Goal: Task Accomplishment & Management: Manage account settings

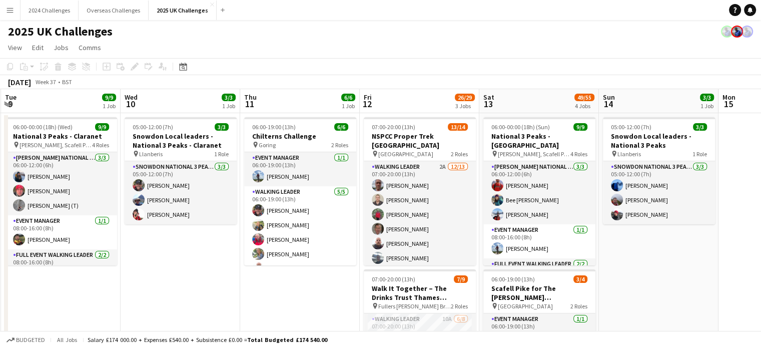
drag, startPoint x: 661, startPoint y: 278, endPoint x: 188, endPoint y: 260, distance: 473.8
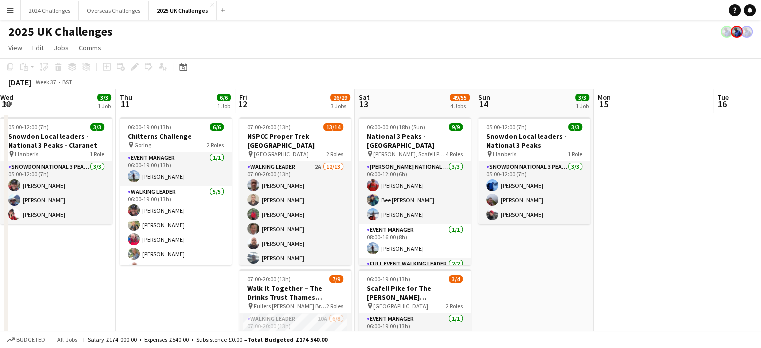
drag, startPoint x: 673, startPoint y: 264, endPoint x: 309, endPoint y: 250, distance: 364.1
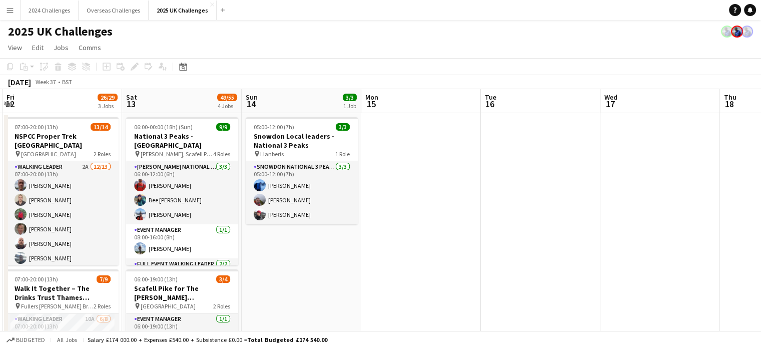
scroll to position [0, 247]
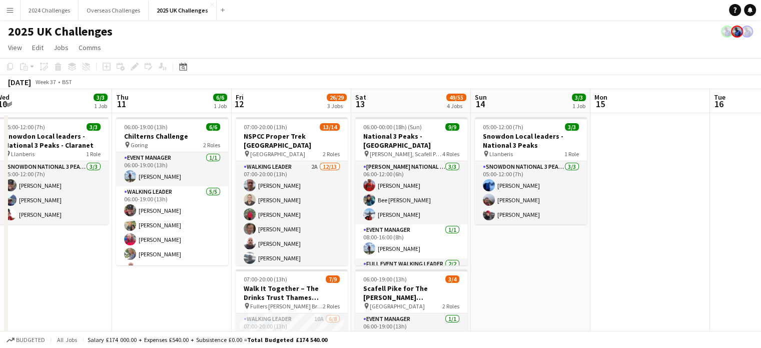
drag, startPoint x: 323, startPoint y: 264, endPoint x: 552, endPoint y: 260, distance: 229.2
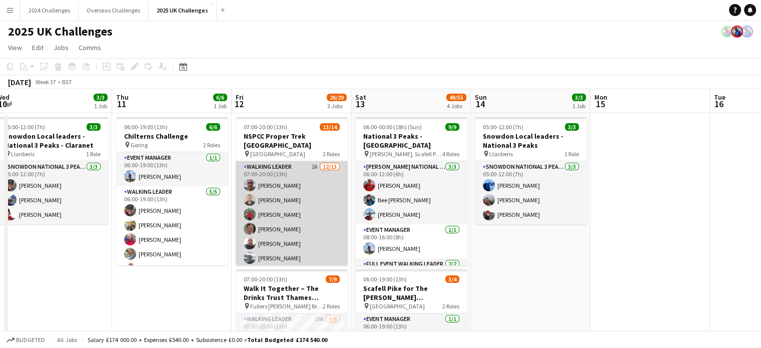
click at [276, 161] on app-card-role "Walking Leader 2A [DATE] 07:00-20:00 (13h) [PERSON_NAME] [PERSON_NAME] [PERSON_…" at bounding box center [292, 265] width 112 height 208
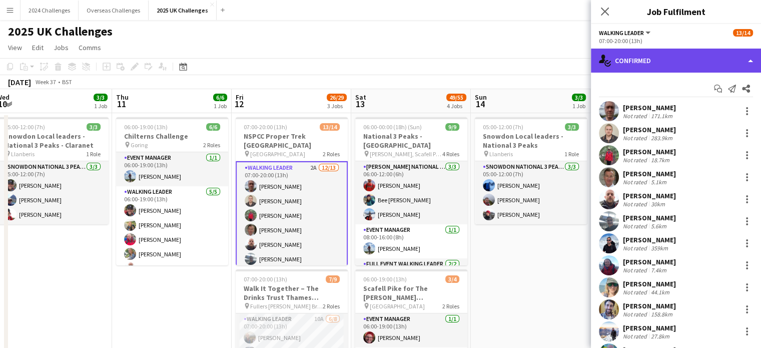
click at [641, 64] on div "single-neutral-actions-check-2 Confirmed" at bounding box center [676, 61] width 170 height 24
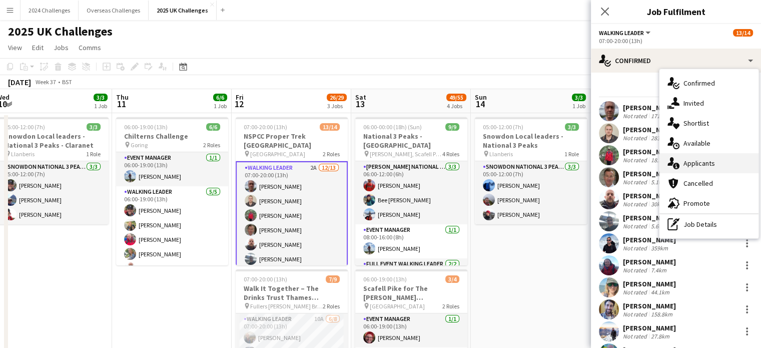
click at [693, 160] on span "Applicants" at bounding box center [700, 163] width 32 height 9
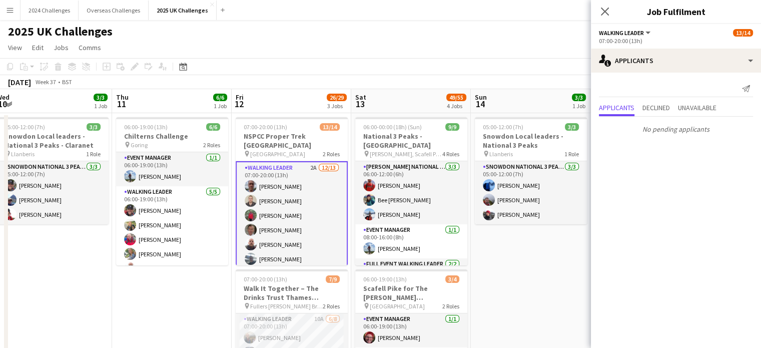
click at [340, 40] on app-page-menu "View Day view expanded Day view collapsed Month view Date picker Jump to [DATE]…" at bounding box center [380, 48] width 761 height 19
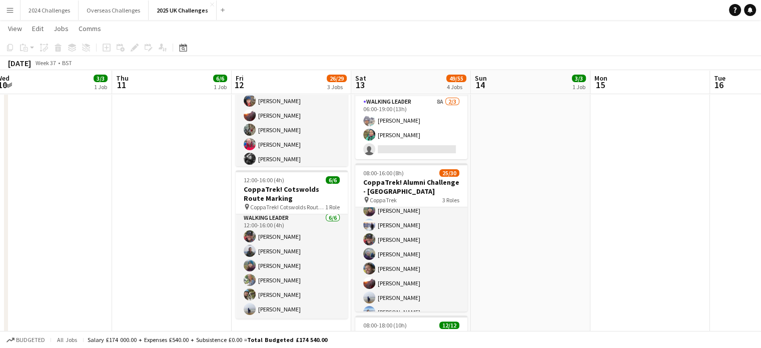
scroll to position [150, 0]
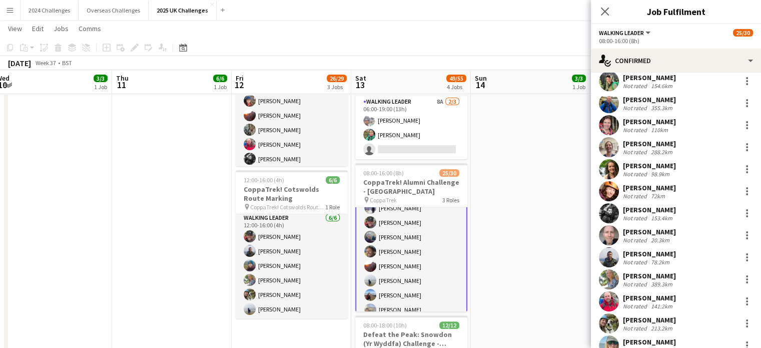
scroll to position [300, 0]
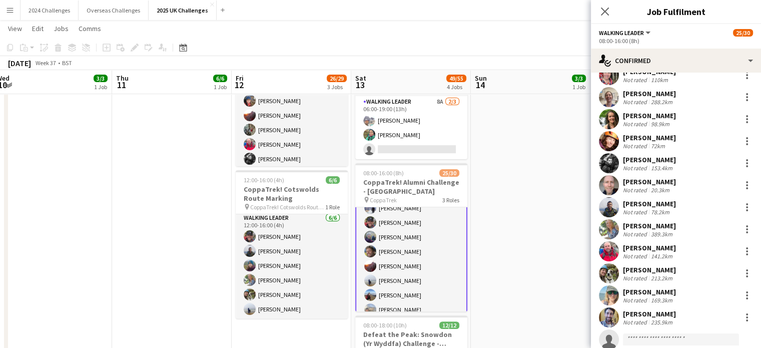
click at [647, 184] on div "[PERSON_NAME]" at bounding box center [649, 181] width 53 height 9
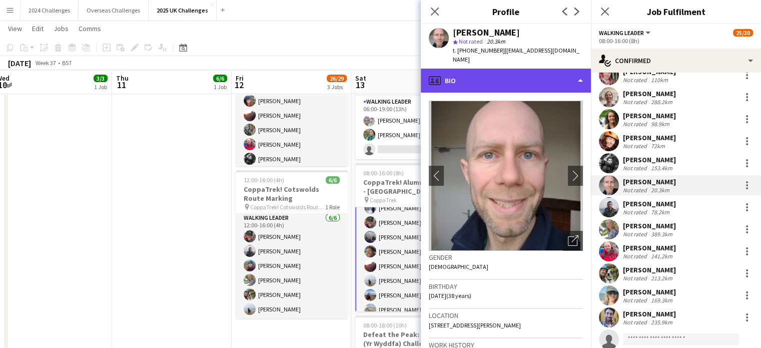
click at [576, 69] on div "profile Bio" at bounding box center [506, 81] width 170 height 24
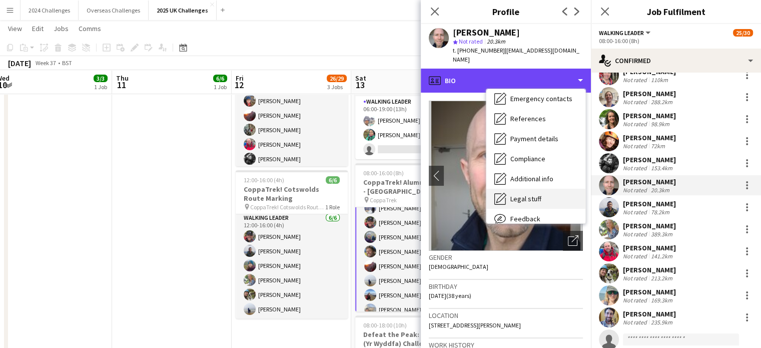
scroll to position [114, 0]
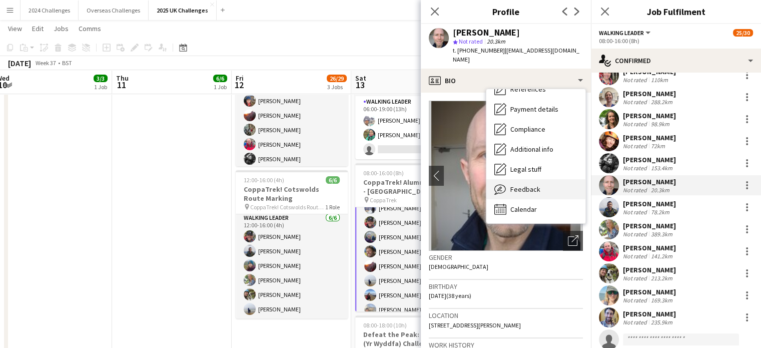
click at [539, 189] on div "Feedback Feedback" at bounding box center [535, 189] width 99 height 20
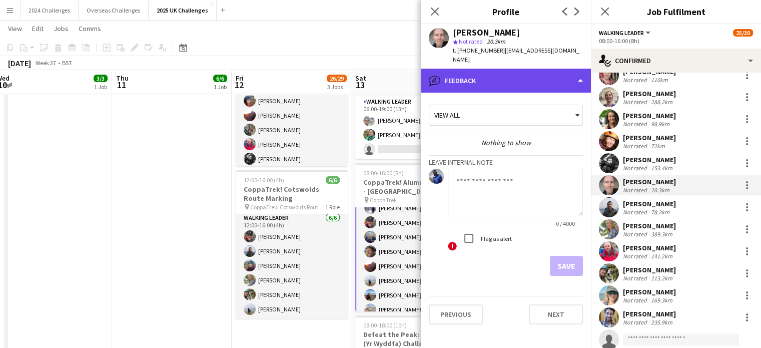
click at [574, 69] on div "bubble-pencil Feedback" at bounding box center [506, 81] width 170 height 24
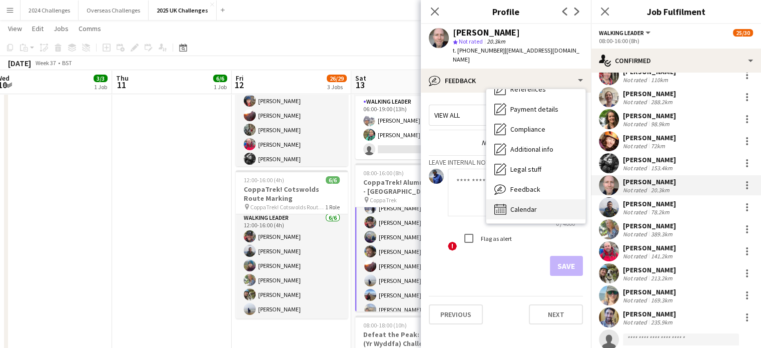
click at [532, 205] on span "Calendar" at bounding box center [523, 209] width 27 height 9
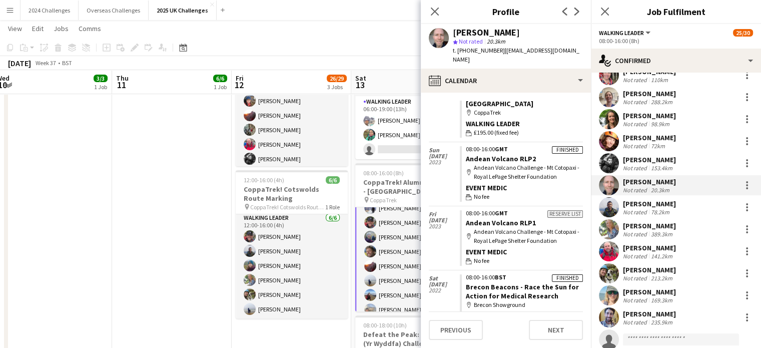
scroll to position [62, 0]
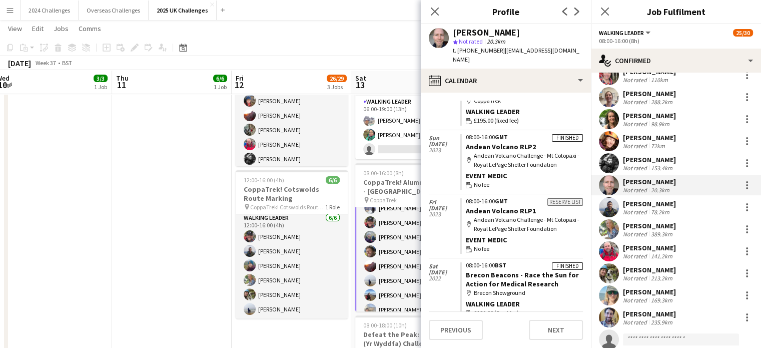
click at [659, 161] on div "[PERSON_NAME]" at bounding box center [649, 159] width 53 height 9
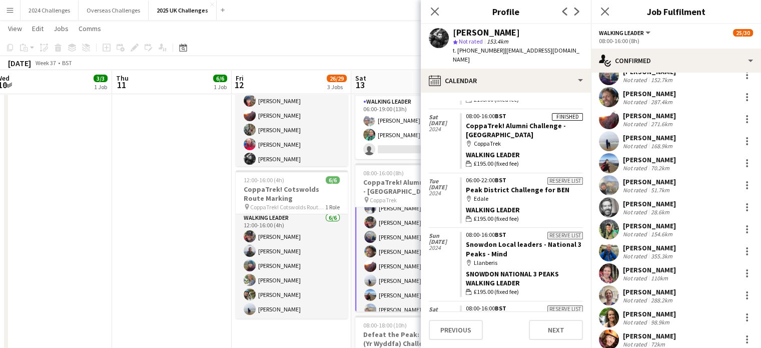
scroll to position [50, 0]
